Goal: Information Seeking & Learning: Understand process/instructions

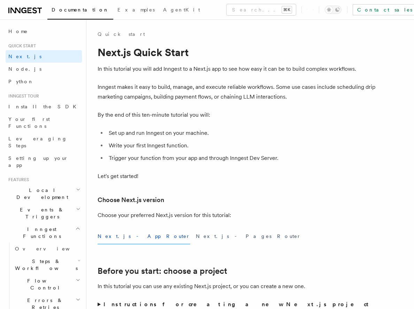
click at [40, 187] on span "Local Development" at bounding box center [41, 194] width 70 height 14
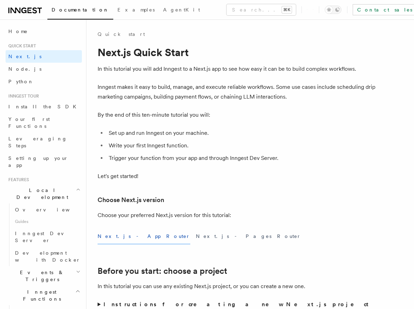
click at [53, 184] on h2 "Local Development" at bounding box center [44, 194] width 76 height 20
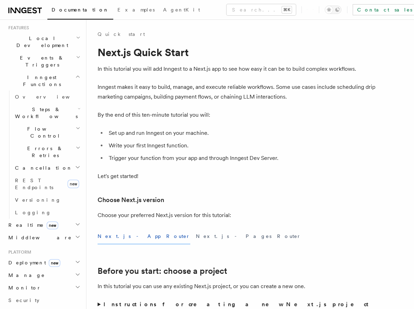
scroll to position [153, 0]
click at [30, 258] on span "Deployment new" at bounding box center [33, 261] width 55 height 7
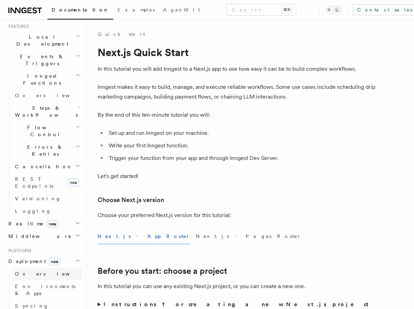
click at [32, 271] on span "Overview" at bounding box center [51, 274] width 72 height 6
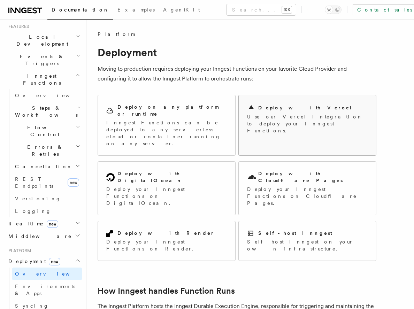
click at [272, 110] on h2 "Deploy with Vercel" at bounding box center [305, 107] width 94 height 7
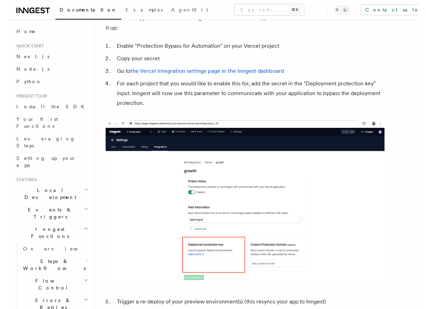
scroll to position [708, 0]
